Goal: Navigation & Orientation: Find specific page/section

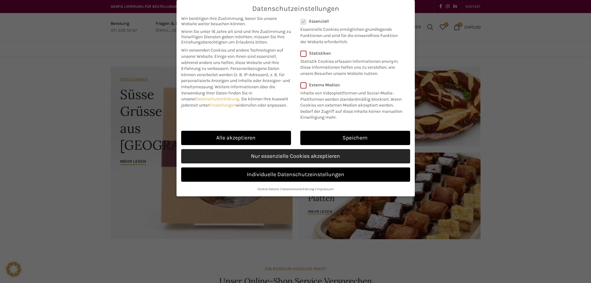
click at [283, 159] on link "Nur essenzielle Cookies akzeptieren" at bounding box center [295, 156] width 229 height 14
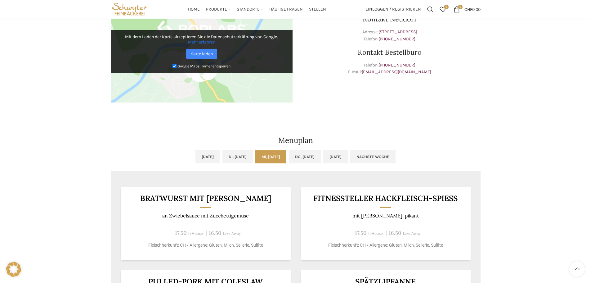
scroll to position [188, 0]
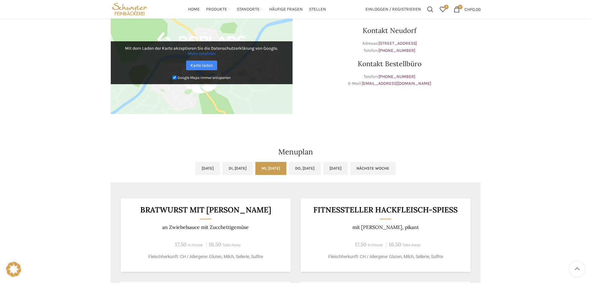
click at [524, 158] on div "Neudorf Beck & Café Wochentag ÖFFNUNGSZEITEN Montag - Freitag 06:30 - 18:30 Uhr…" at bounding box center [295, 166] width 591 height 594
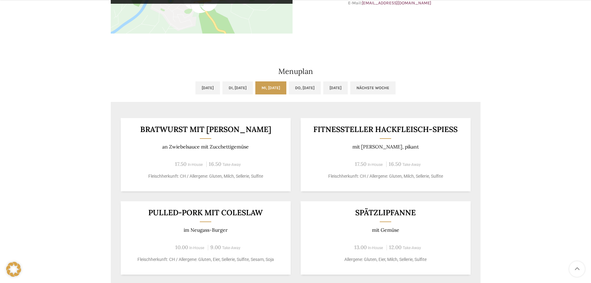
scroll to position [281, 0]
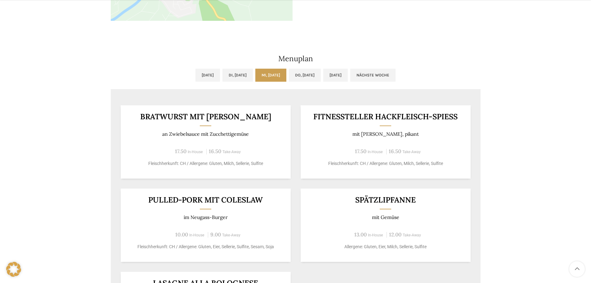
click at [516, 152] on div "Neudorf Beck & Café Wochentag ÖFFNUNGSZEITEN Montag - Freitag 06:30 - 18:30 Uhr…" at bounding box center [295, 73] width 591 height 594
